Goal: Transaction & Acquisition: Purchase product/service

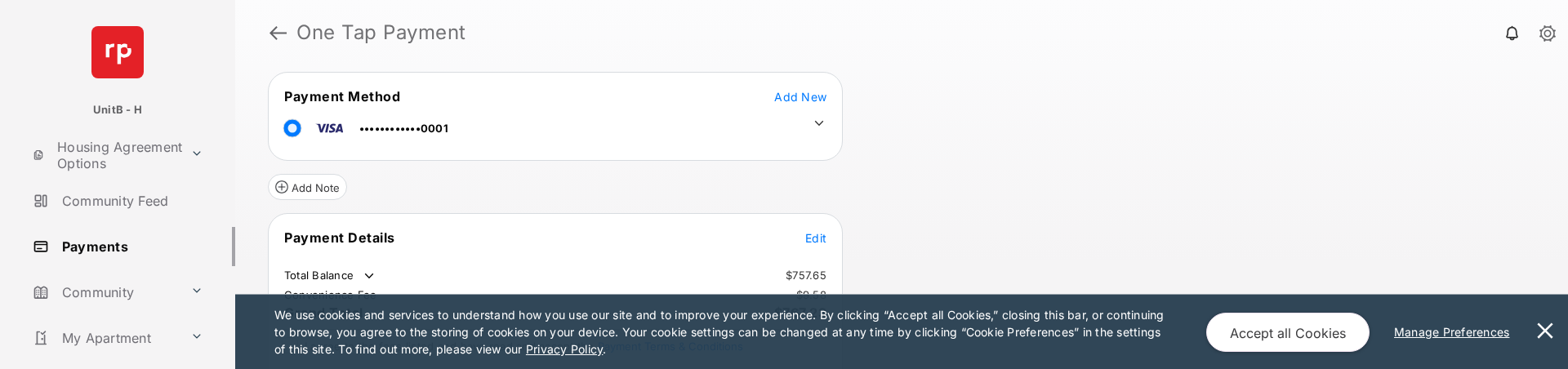
scroll to position [122, 0]
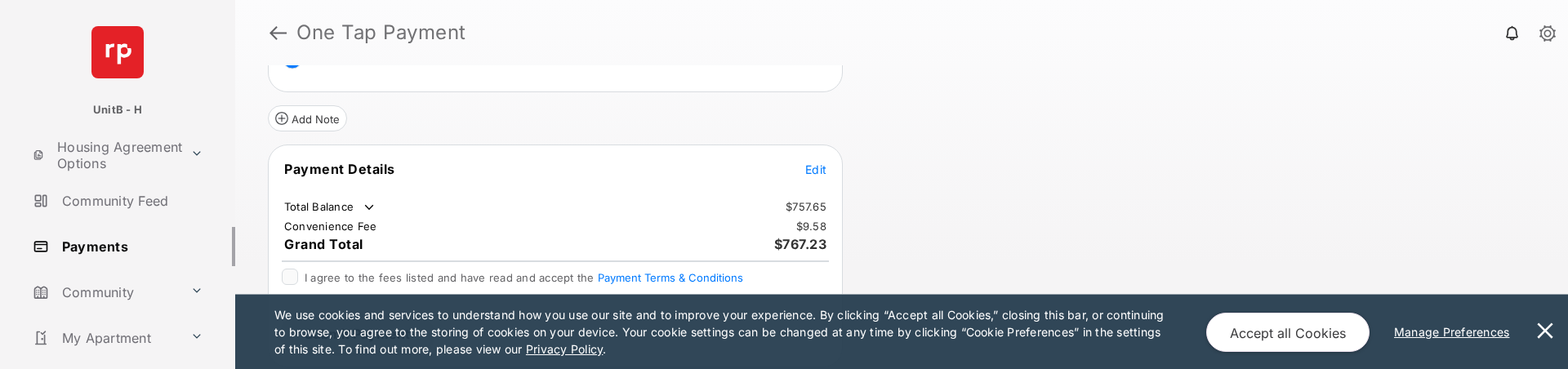
drag, startPoint x: 1542, startPoint y: 332, endPoint x: 1405, endPoint y: 299, distance: 140.9
click at [1541, 332] on button at bounding box center [1545, 331] width 33 height 75
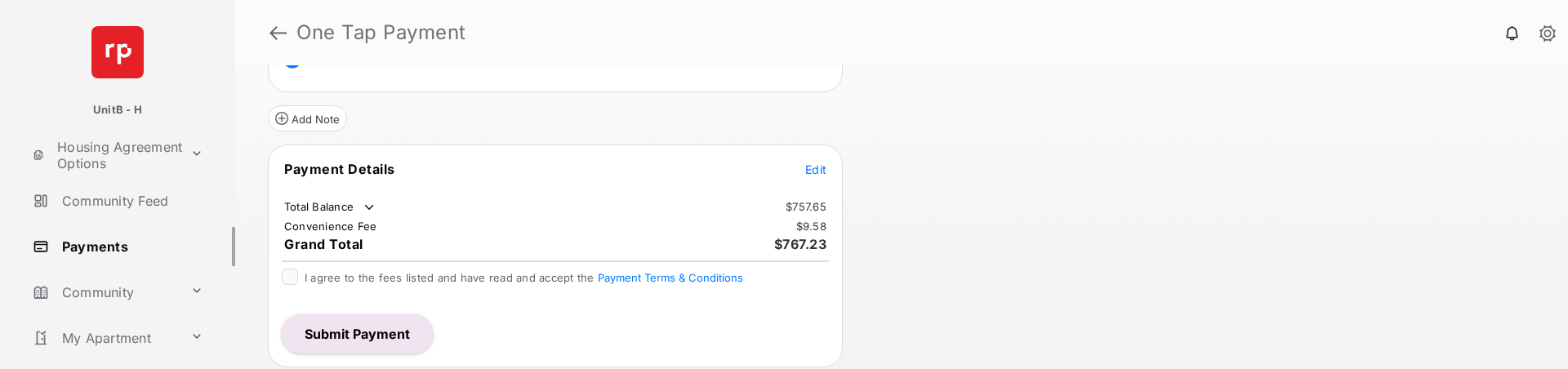
click at [818, 167] on span "Edit" at bounding box center [816, 169] width 21 height 14
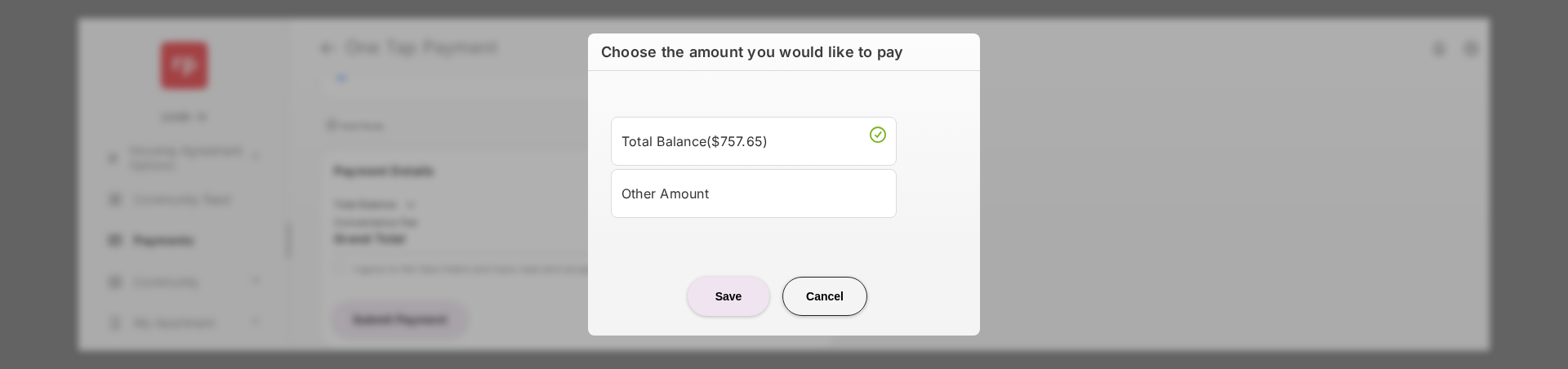
click at [718, 200] on div "Other Amount" at bounding box center [754, 194] width 265 height 28
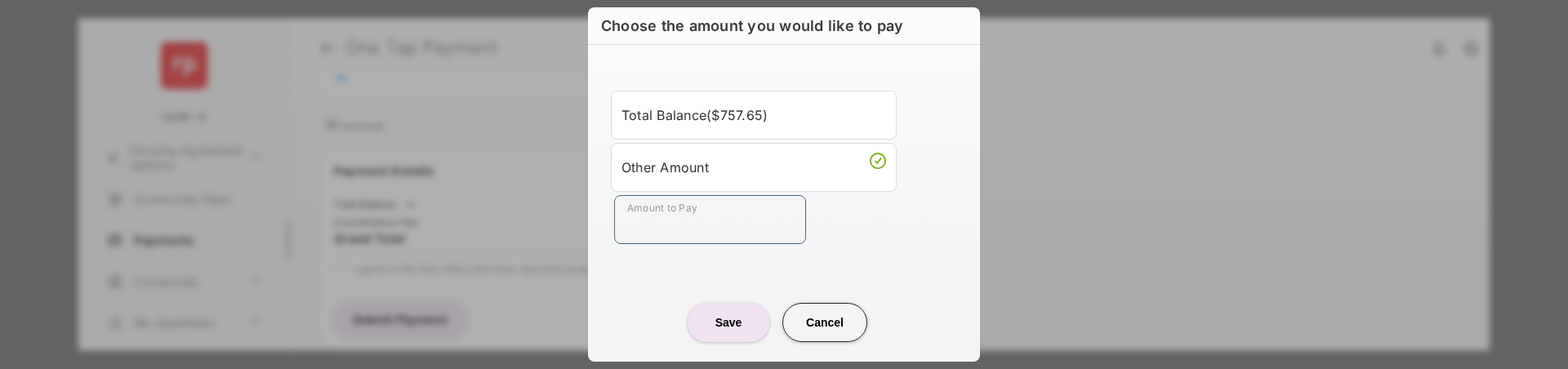
click at [737, 214] on input "Amount to Pay" at bounding box center [710, 220] width 192 height 49
type input "**"
click at [627, 275] on div "Save Cancel" at bounding box center [784, 307] width 392 height 72
click at [732, 319] on button "Save" at bounding box center [728, 322] width 82 height 39
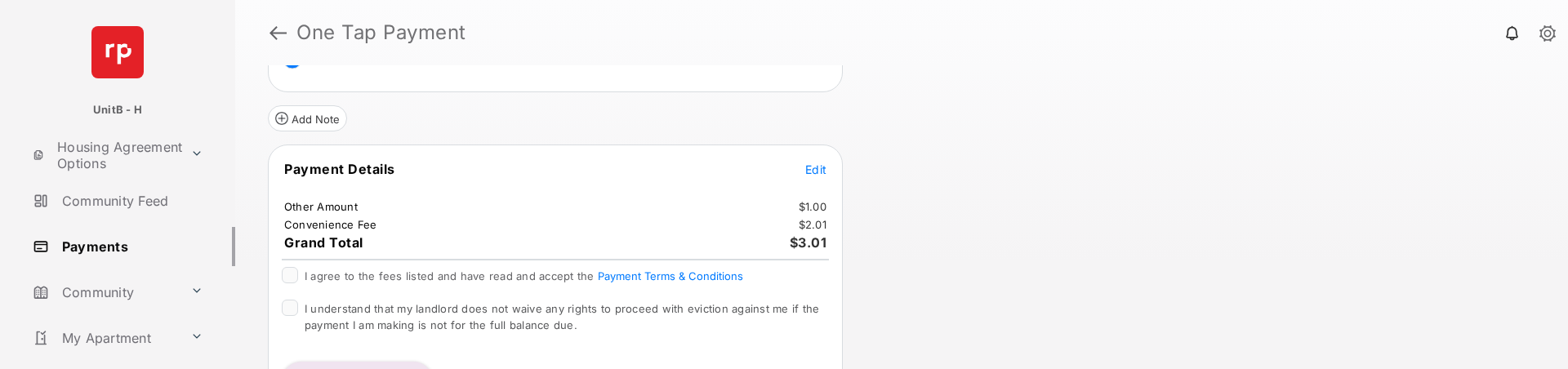
click at [298, 269] on div "I agree to the fees listed and have read and accept the Payment Terms & Conditi…" at bounding box center [554, 277] width 547 height 20
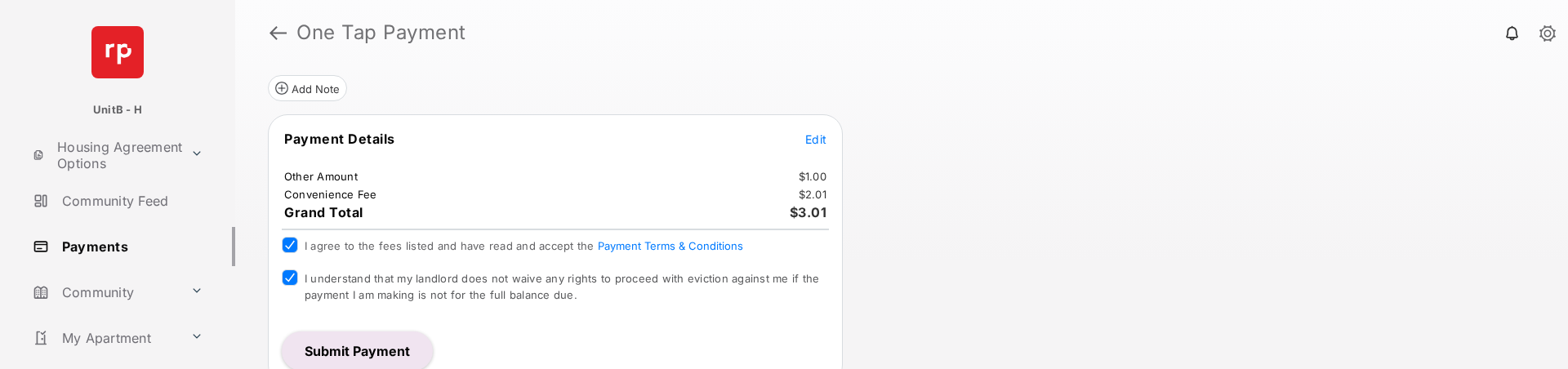
scroll to position [170, 0]
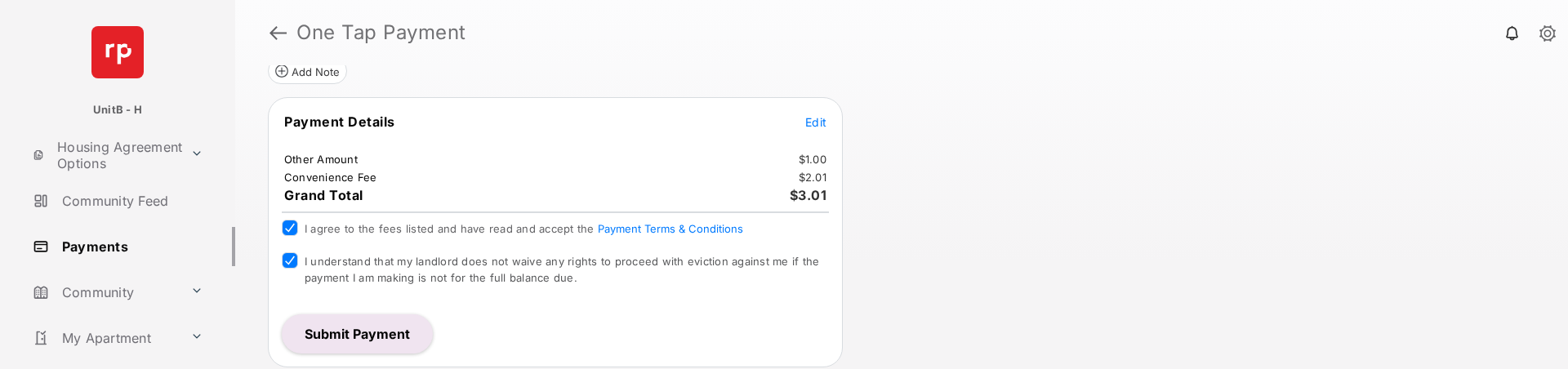
click at [382, 332] on button "Submit Payment" at bounding box center [357, 334] width 151 height 39
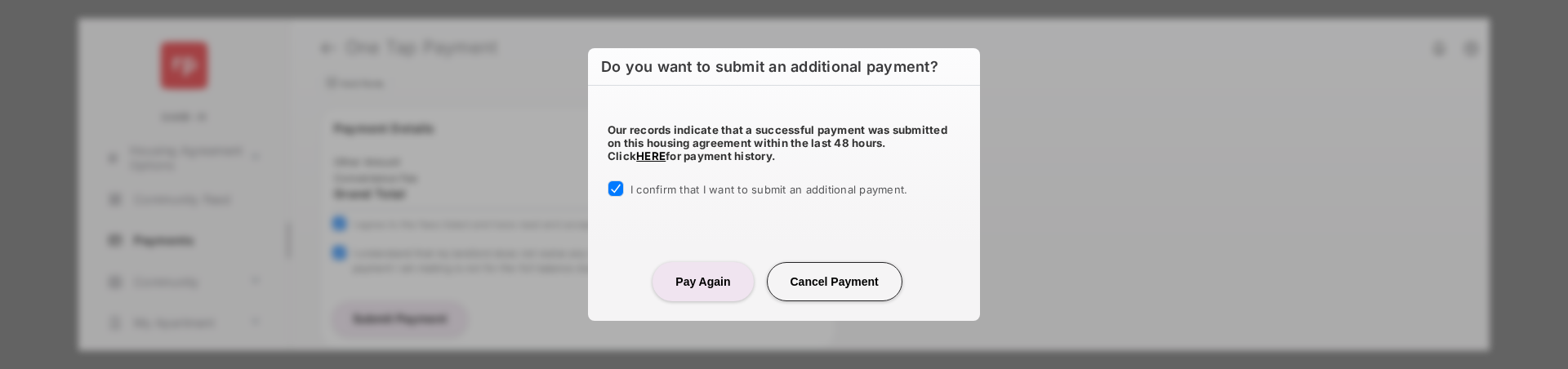
click at [697, 280] on button "Pay Again" at bounding box center [702, 282] width 100 height 39
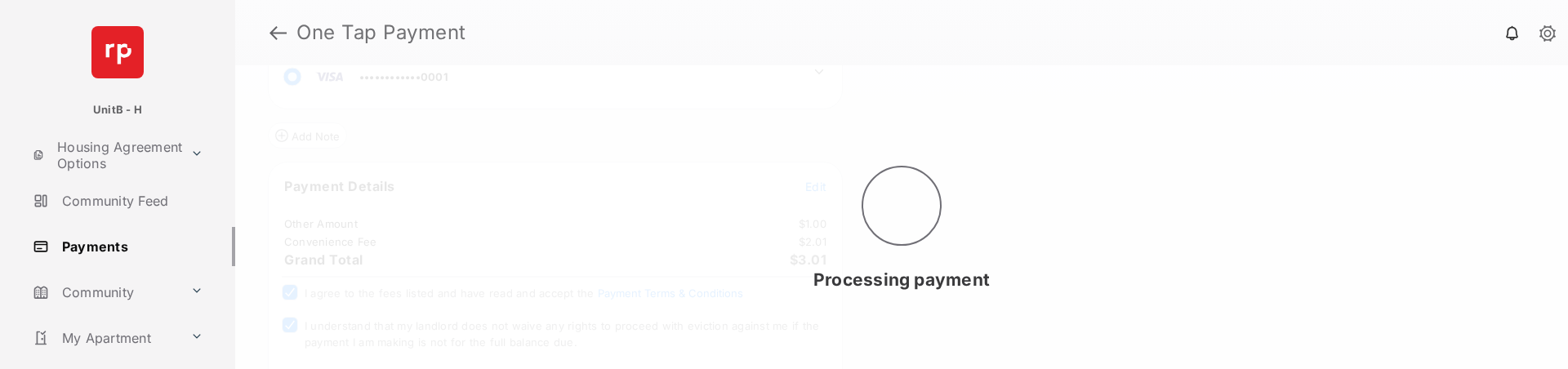
scroll to position [0, 0]
